Goal: Obtain resource: Download file/media

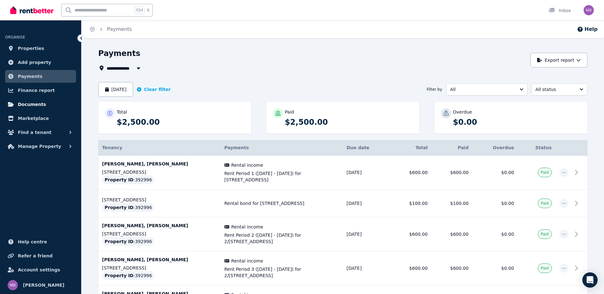
click at [31, 104] on span "Documents" at bounding box center [32, 105] width 28 height 8
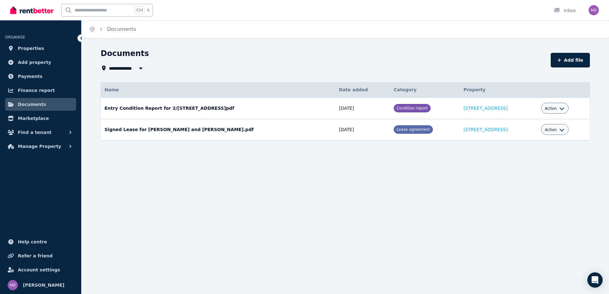
click at [552, 107] on span "Action" at bounding box center [551, 108] width 12 height 5
click at [531, 145] on link "Download" at bounding box center [535, 145] width 61 height 11
click at [34, 77] on span "Payments" at bounding box center [30, 77] width 25 height 8
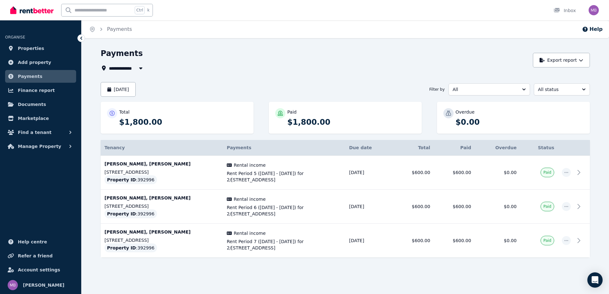
click at [134, 70] on span "All Properties" at bounding box center [129, 68] width 41 height 8
type input "**********"
click at [202, 62] on div "**********" at bounding box center [315, 60] width 429 height 24
click at [121, 92] on button "[DATE]" at bounding box center [118, 89] width 35 height 15
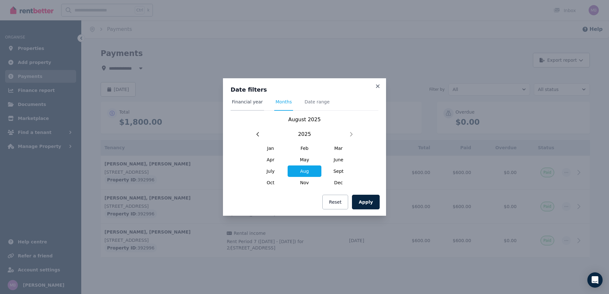
click at [241, 103] on span "Financial year" at bounding box center [247, 102] width 31 height 6
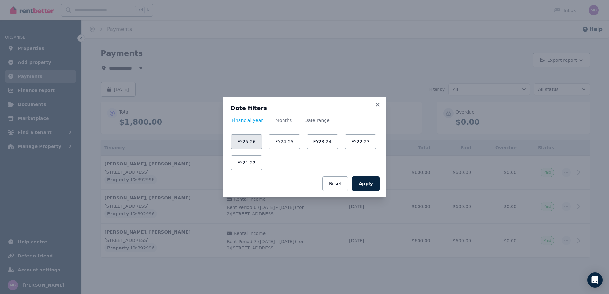
click at [248, 142] on button "FY25-26" at bounding box center [247, 141] width 32 height 15
click at [361, 181] on button "Apply" at bounding box center [366, 183] width 28 height 15
